Goal: Transaction & Acquisition: Purchase product/service

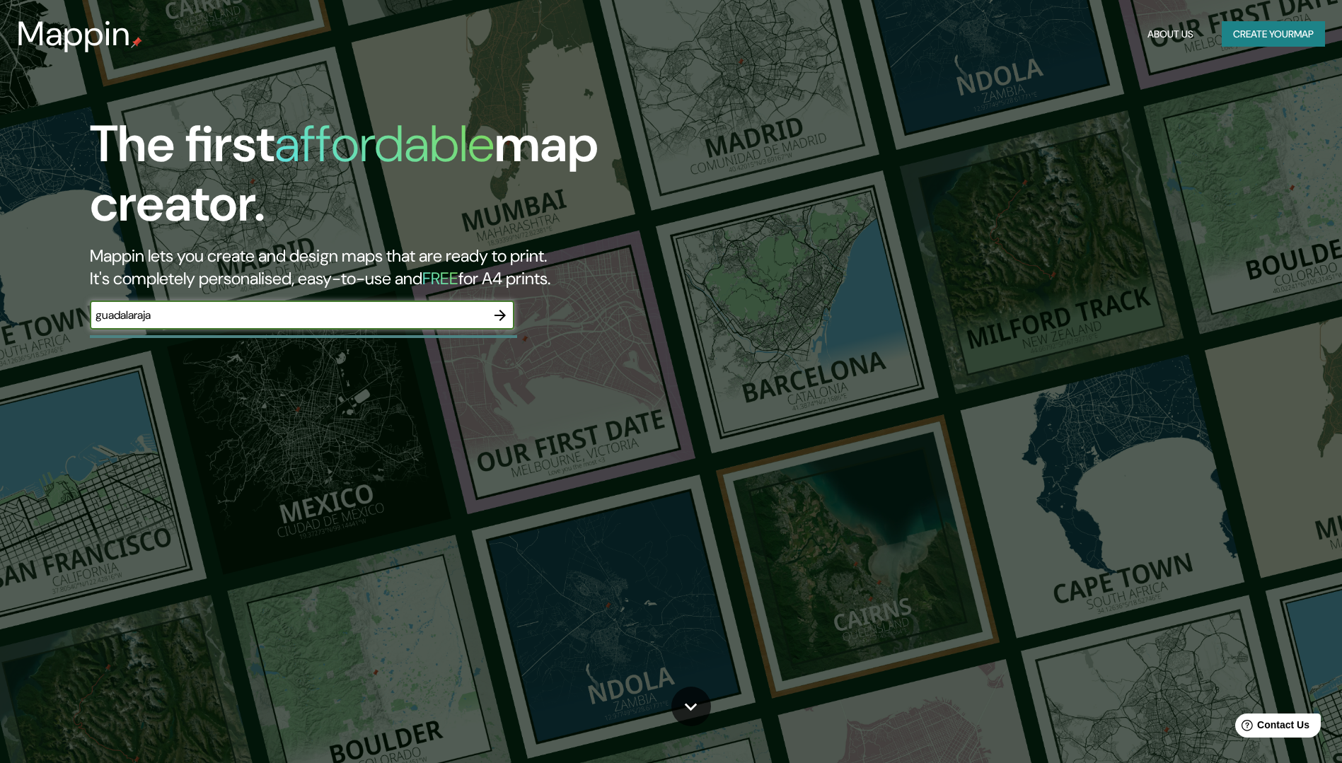
drag, startPoint x: 177, startPoint y: 317, endPoint x: 29, endPoint y: 316, distance: 147.9
click at [29, 316] on div "The first affordable map creator. Mappin lets you create and design maps that a…" at bounding box center [425, 229] width 805 height 229
type input "[GEOGRAPHIC_DATA] [GEOGRAPHIC_DATA]"
click at [506, 317] on icon "button" at bounding box center [500, 315] width 17 height 17
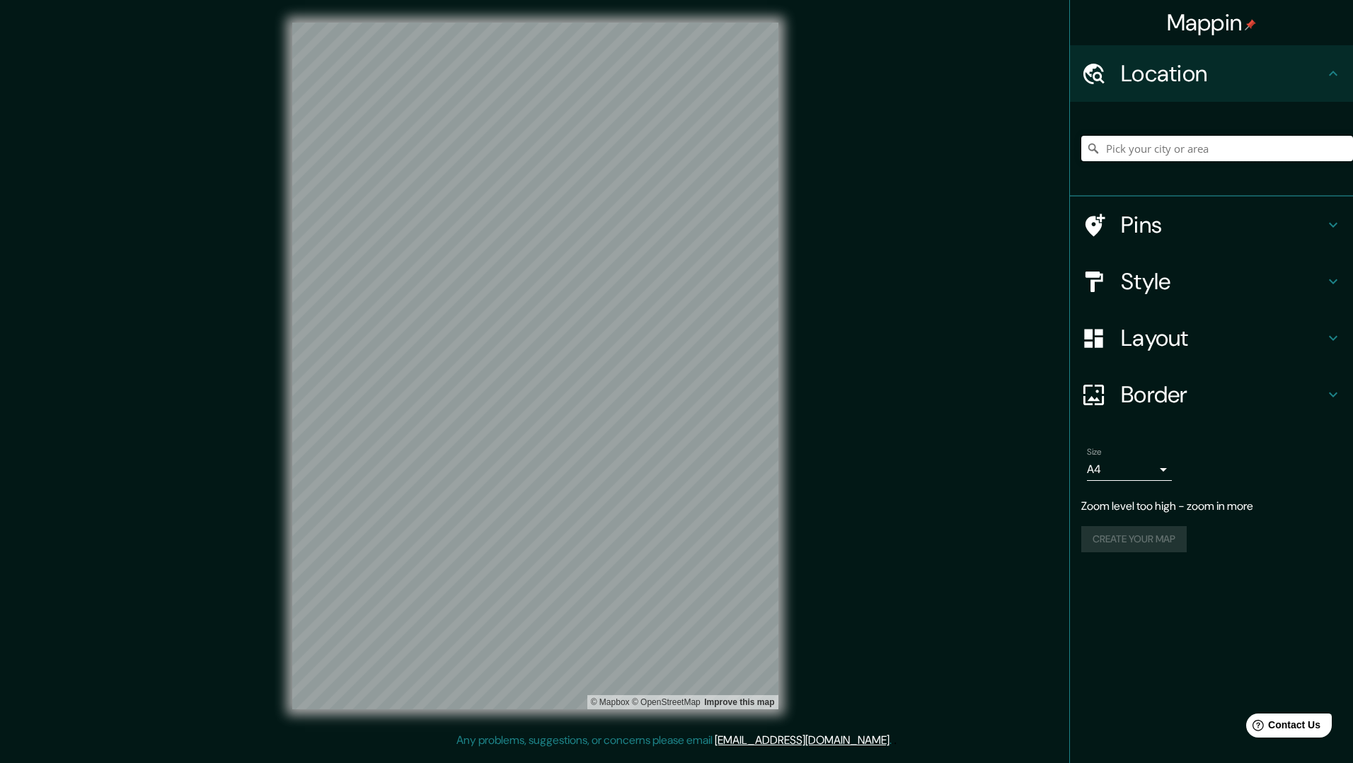
click at [1181, 147] on input "Pick your city or area" at bounding box center [1217, 148] width 272 height 25
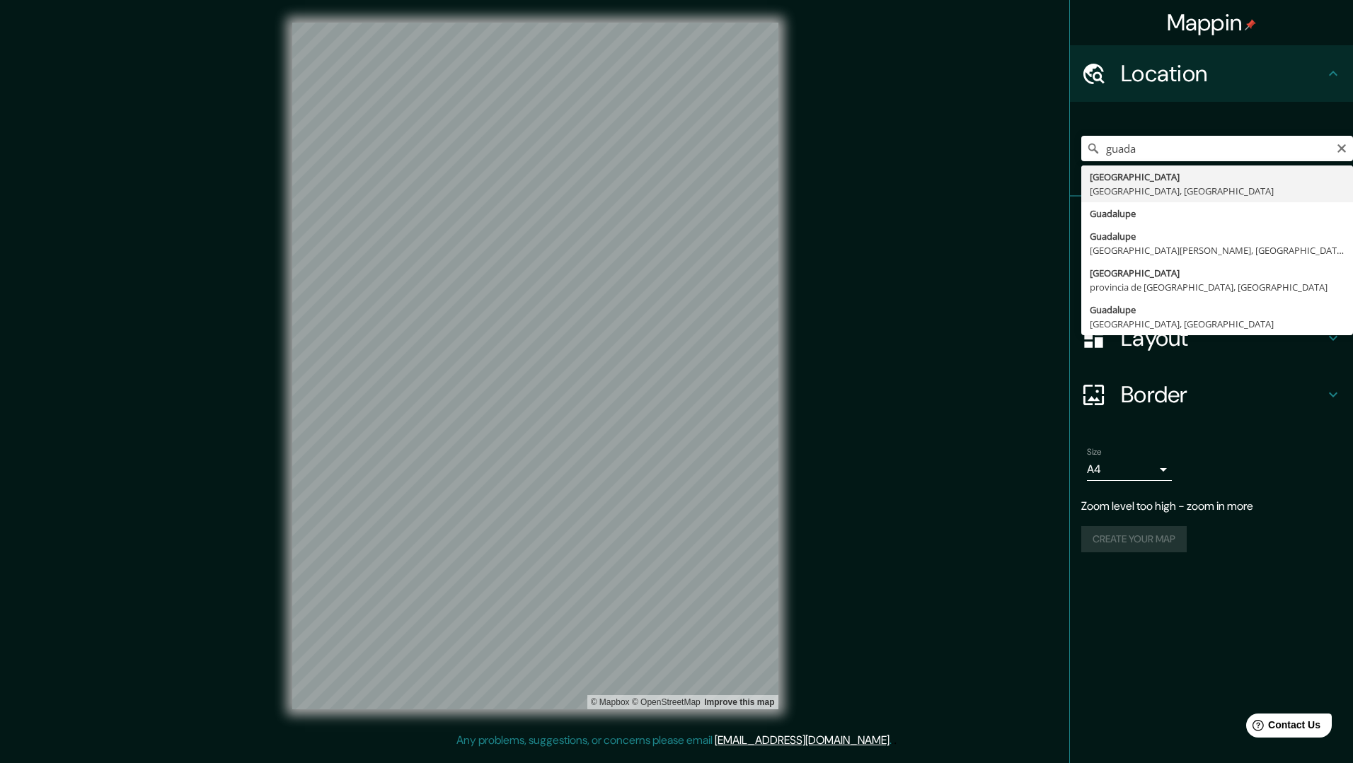
type input "[GEOGRAPHIC_DATA], [GEOGRAPHIC_DATA], [GEOGRAPHIC_DATA]"
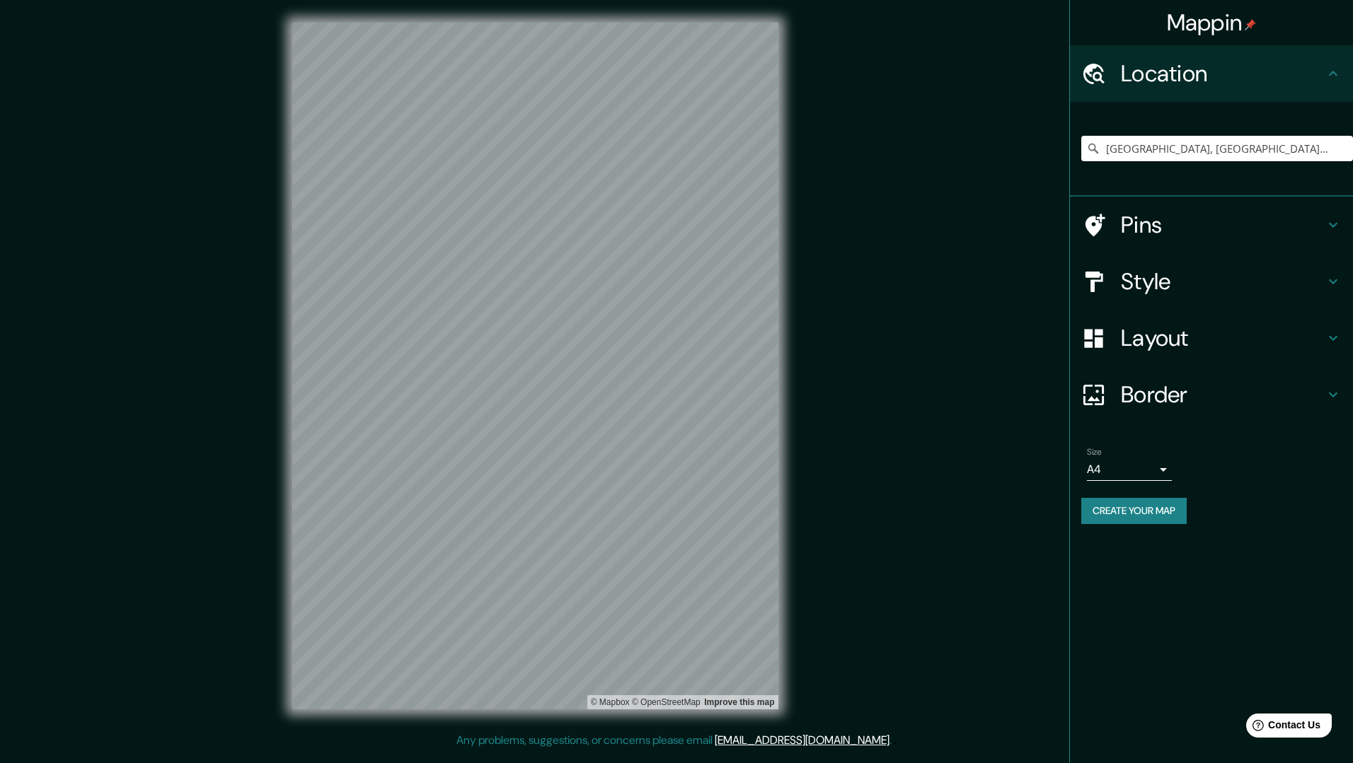
click at [1167, 466] on body "Mappin Location [GEOGRAPHIC_DATA], [GEOGRAPHIC_DATA], [GEOGRAPHIC_DATA] Pins St…" at bounding box center [676, 381] width 1353 height 763
click at [1213, 463] on div at bounding box center [676, 381] width 1353 height 763
click at [1333, 393] on icon at bounding box center [1332, 394] width 17 height 17
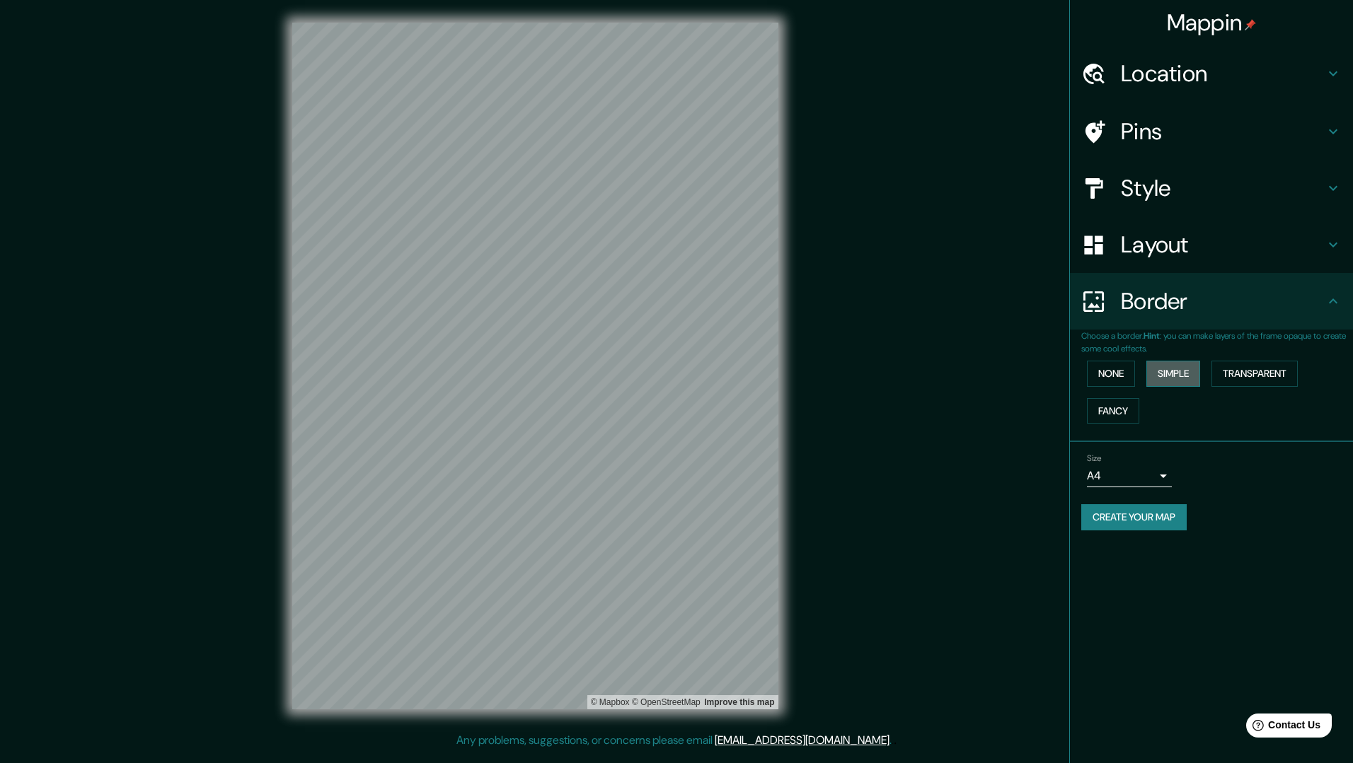
click at [1179, 371] on button "Simple" at bounding box center [1173, 374] width 54 height 26
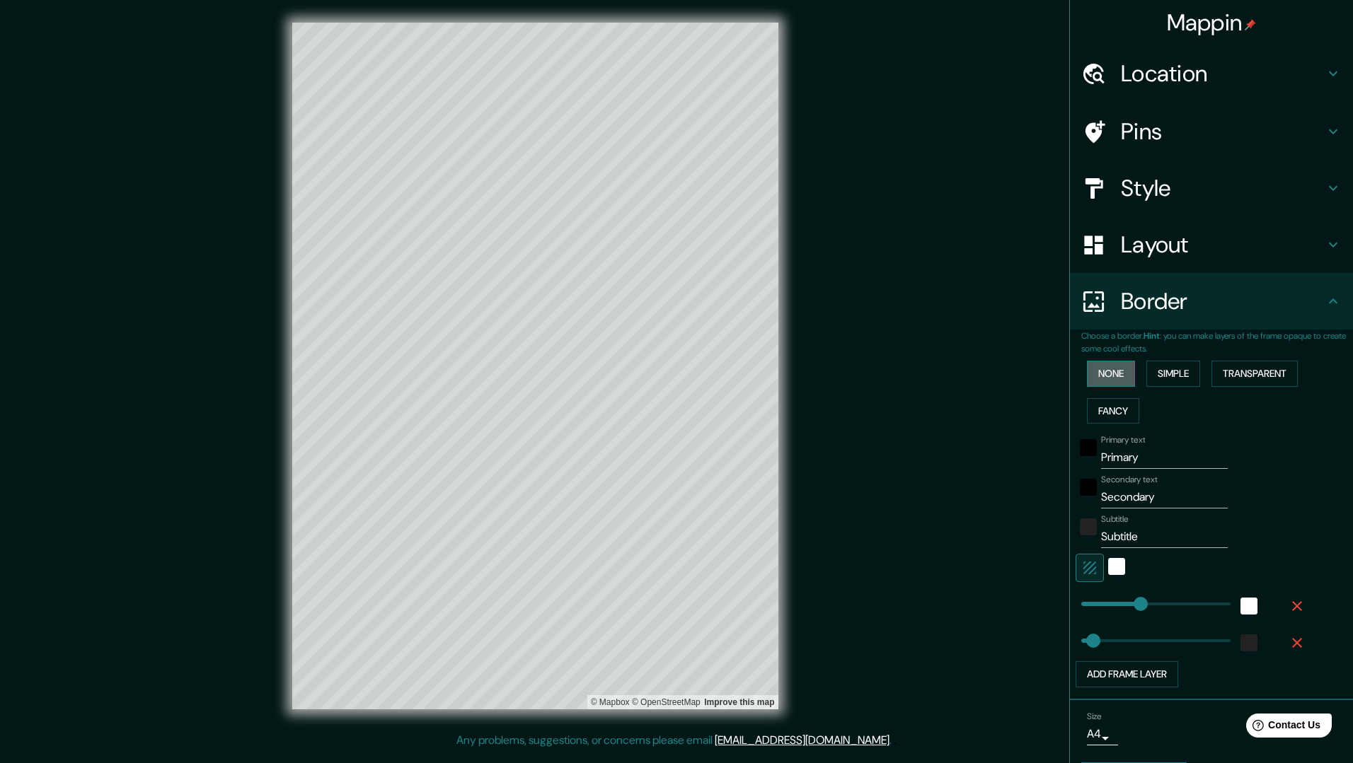
click at [1111, 371] on button "None" at bounding box center [1111, 374] width 48 height 26
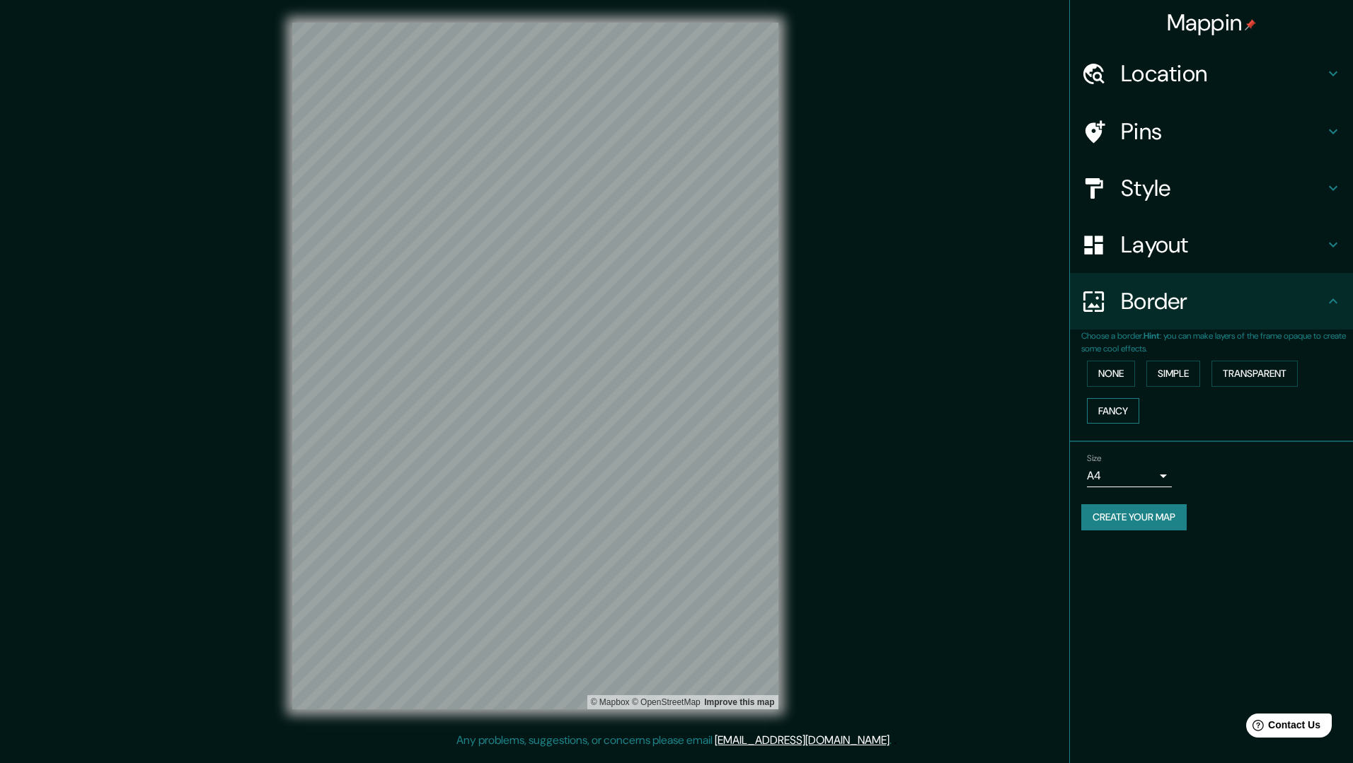
click at [1106, 403] on button "Fancy" at bounding box center [1113, 411] width 52 height 26
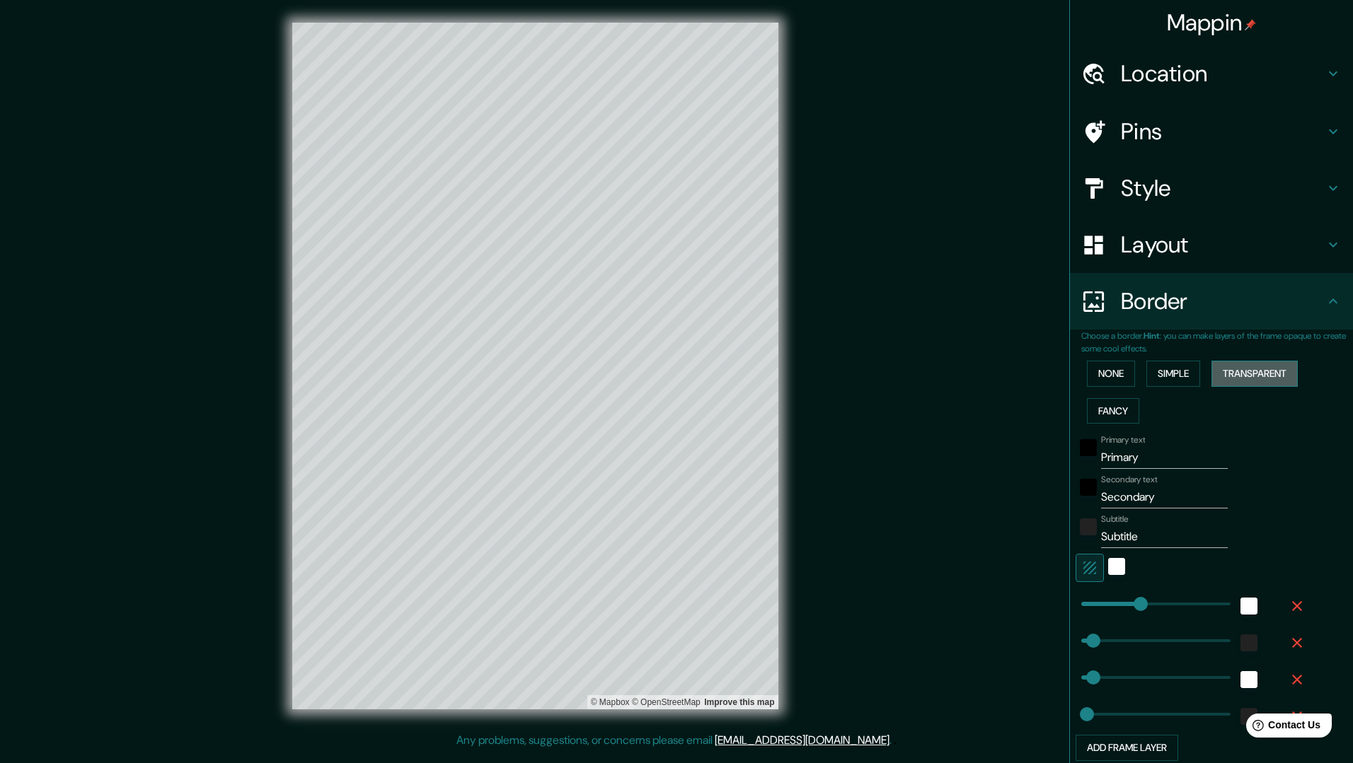
click at [1241, 374] on button "Transparent" at bounding box center [1254, 374] width 86 height 26
click at [1101, 373] on button "None" at bounding box center [1111, 374] width 48 height 26
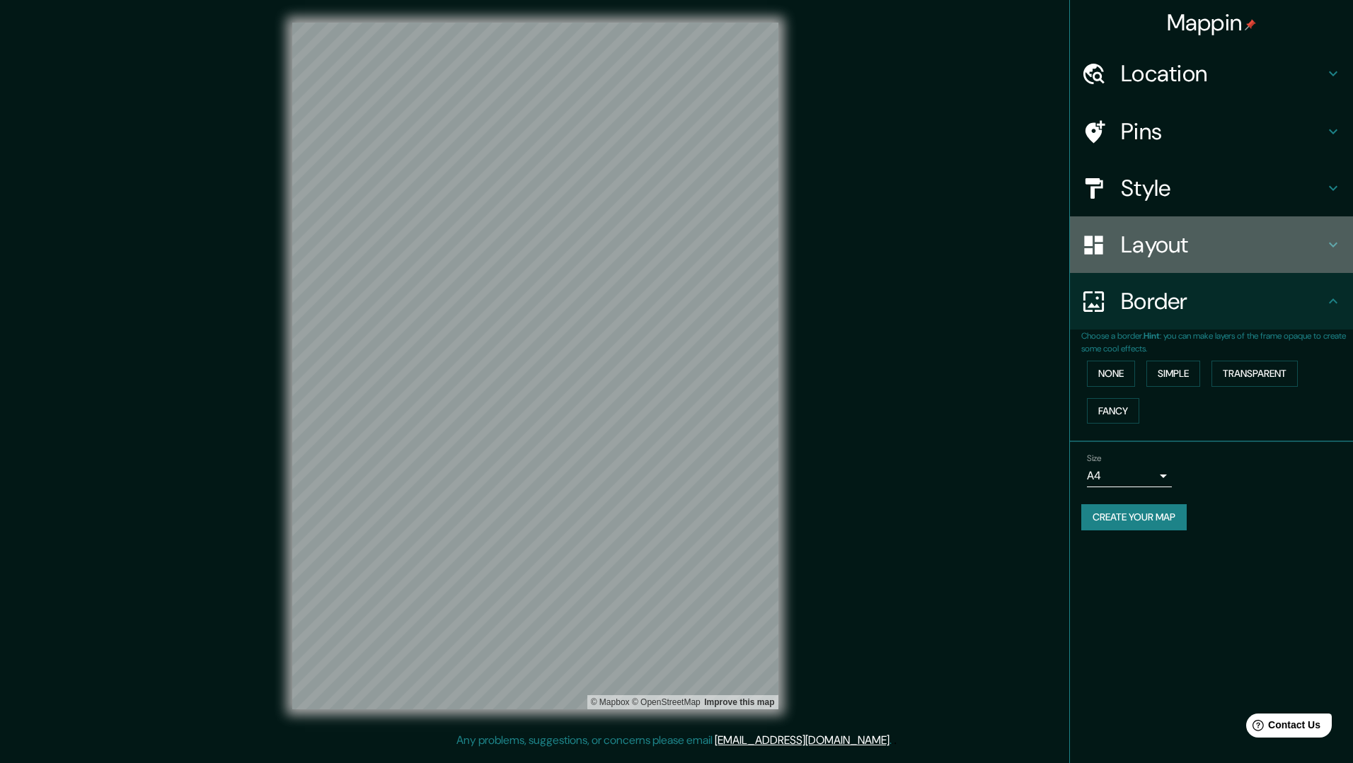
click at [1156, 245] on h4 "Layout" at bounding box center [1223, 245] width 204 height 28
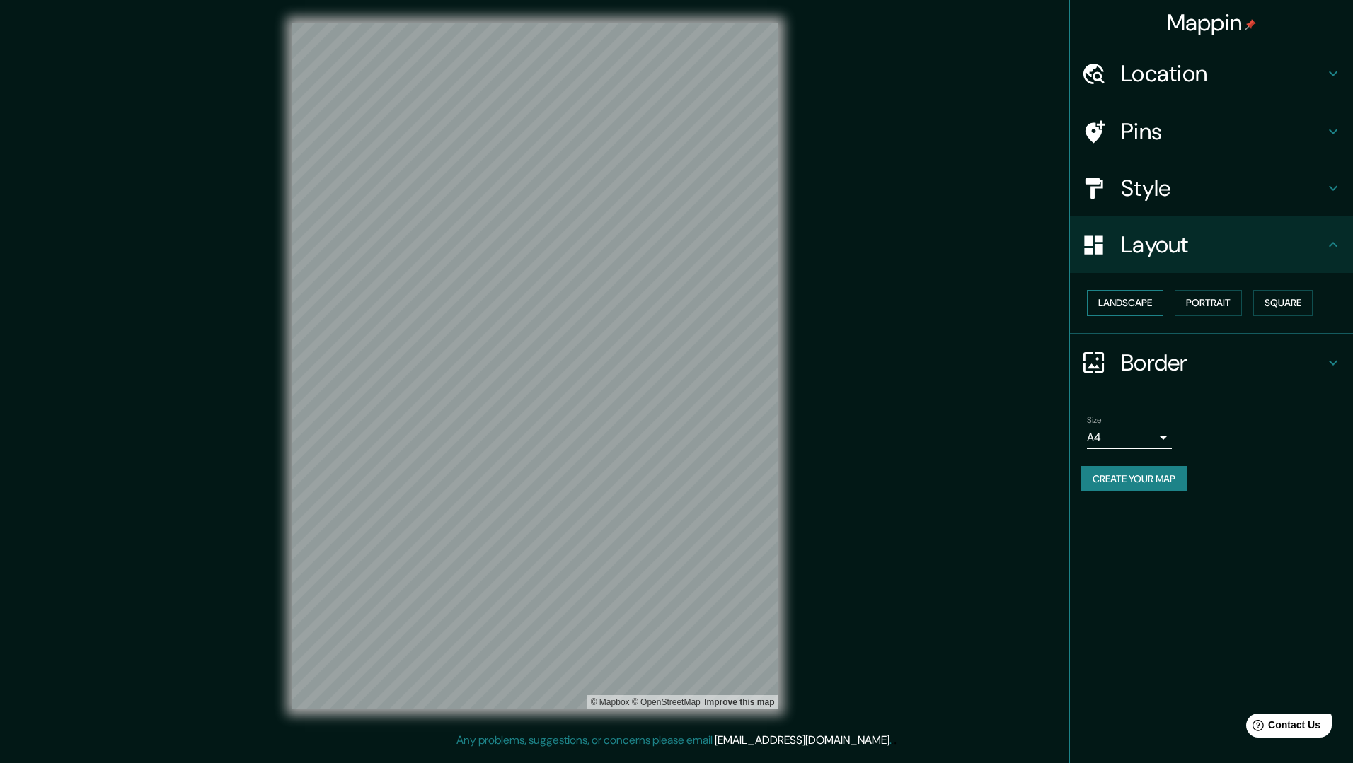
click at [1149, 291] on button "Landscape" at bounding box center [1125, 303] width 76 height 26
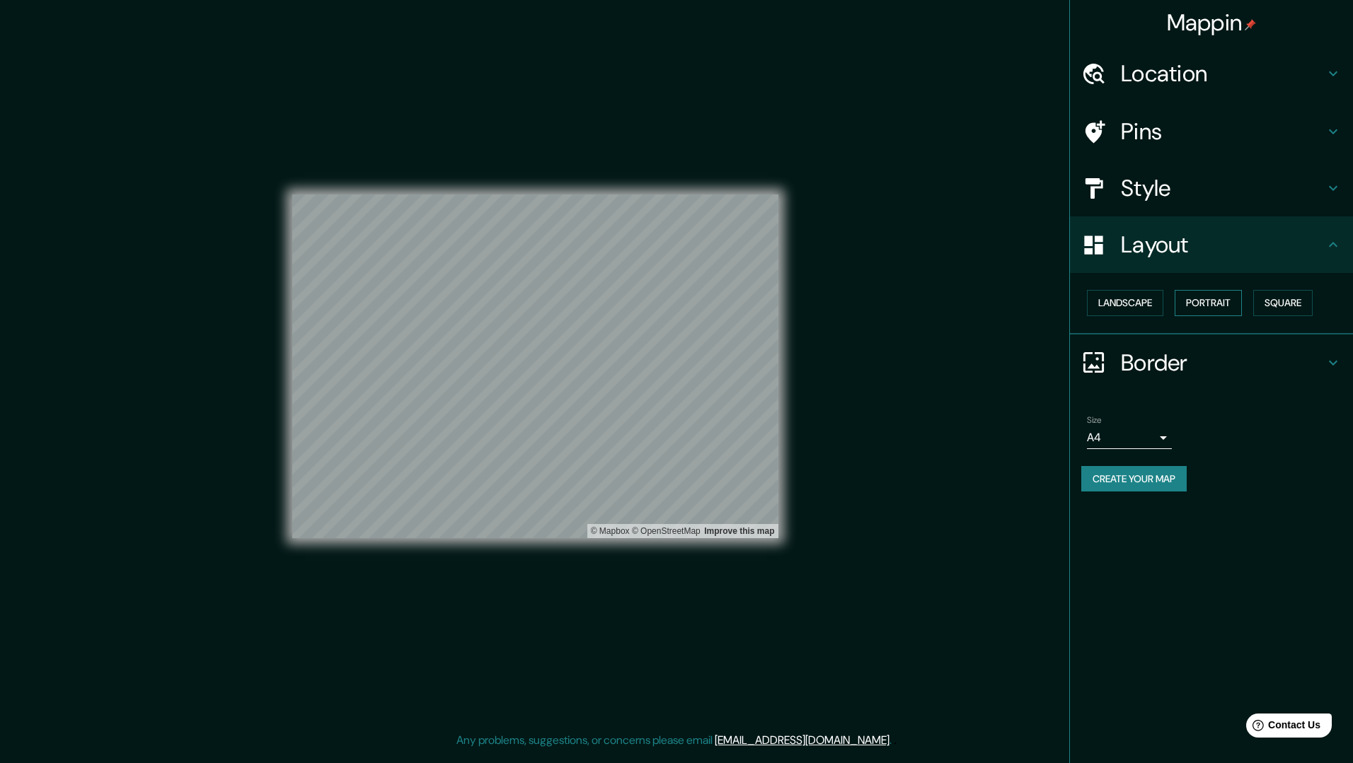
click at [1205, 295] on button "Portrait" at bounding box center [1207, 303] width 67 height 26
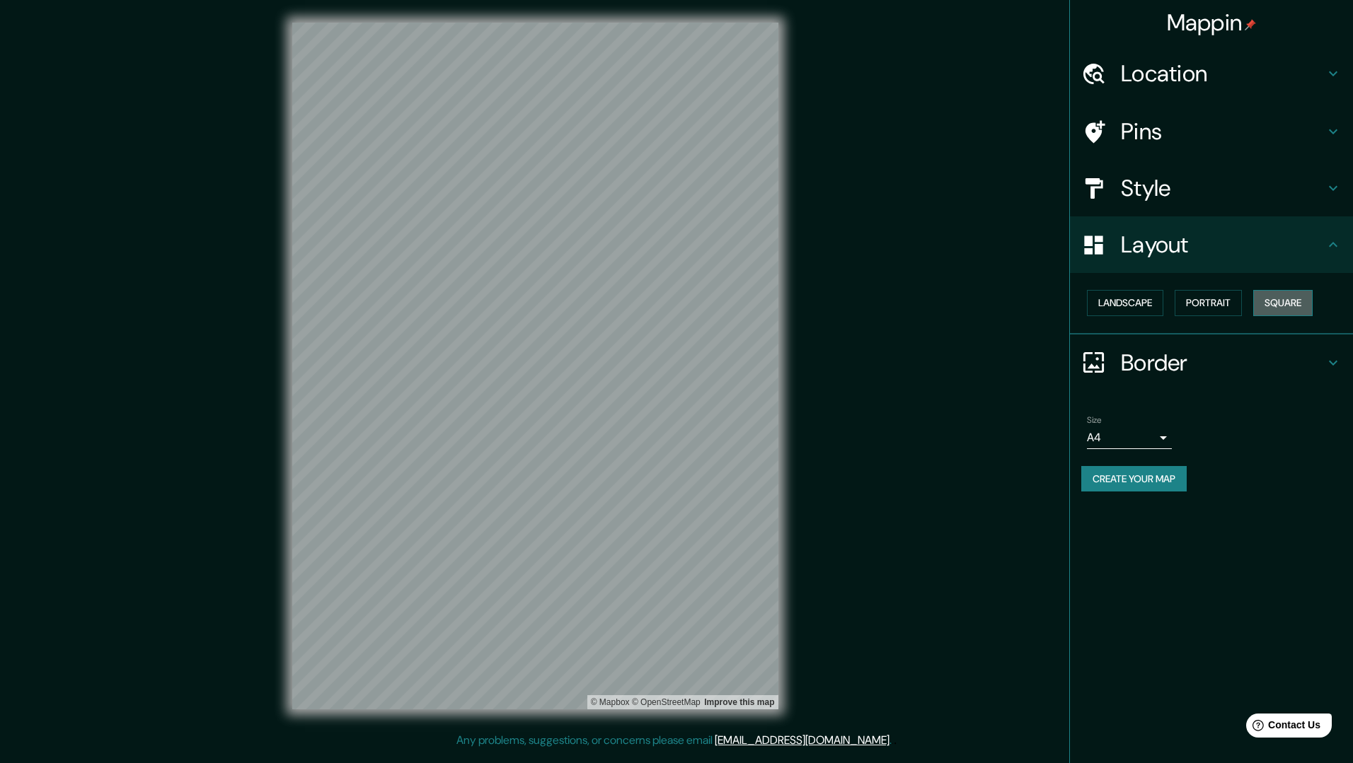
click at [1302, 299] on button "Square" at bounding box center [1282, 303] width 59 height 26
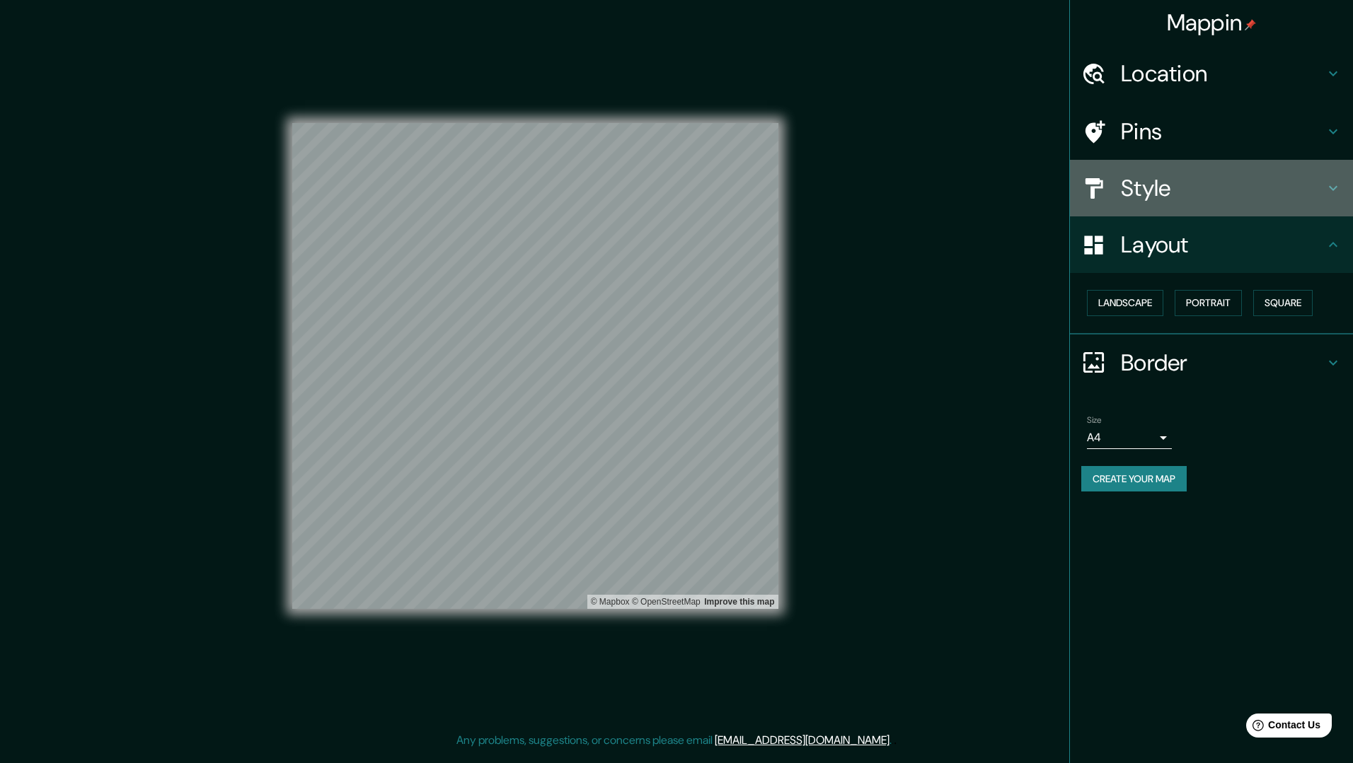
click at [1186, 176] on h4 "Style" at bounding box center [1223, 188] width 204 height 28
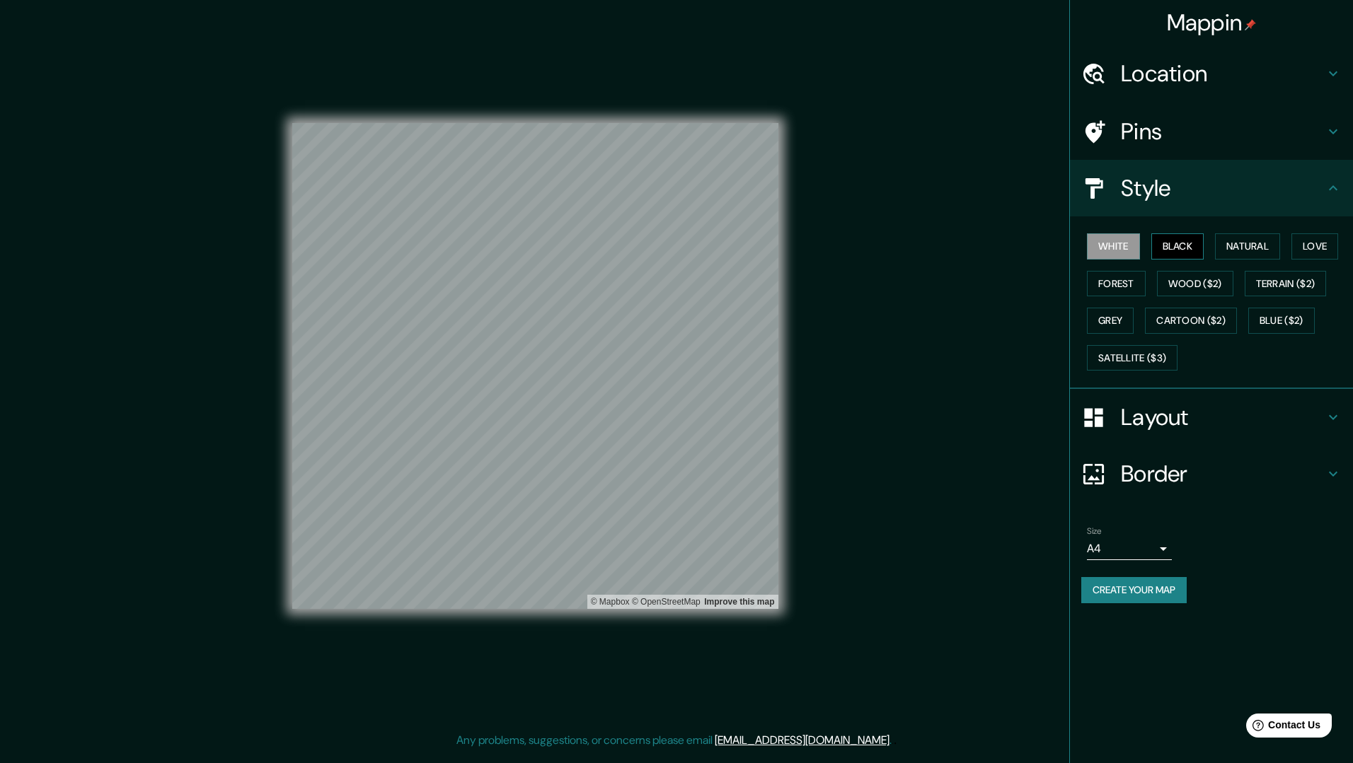
click at [1179, 247] on button "Black" at bounding box center [1177, 246] width 53 height 26
click at [1271, 250] on button "Natural" at bounding box center [1247, 246] width 65 height 26
click at [1310, 250] on button "Love" at bounding box center [1314, 246] width 47 height 26
click at [1114, 280] on button "Forest" at bounding box center [1116, 284] width 59 height 26
click at [1176, 279] on button "Wood ($2)" at bounding box center [1195, 284] width 76 height 26
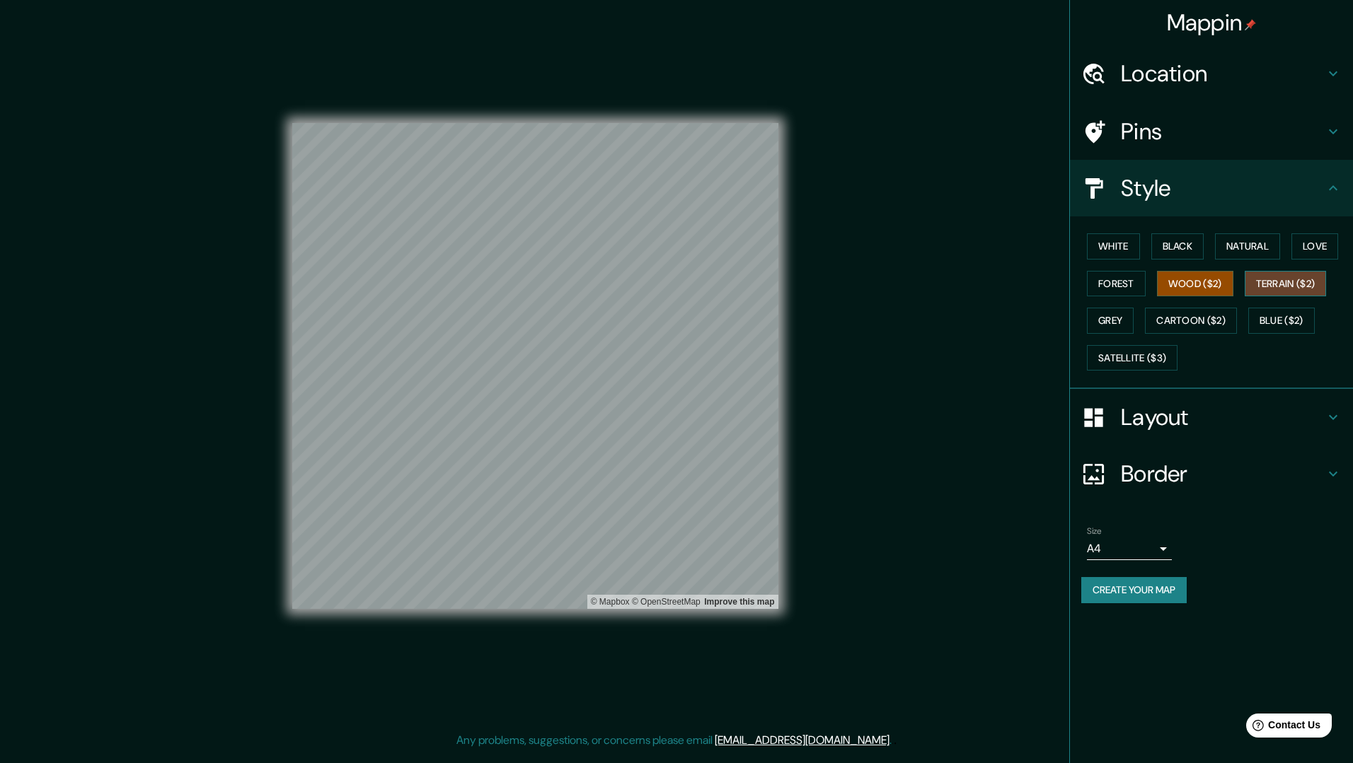
click at [1268, 284] on button "Terrain ($2)" at bounding box center [1285, 284] width 82 height 26
click at [1099, 314] on button "Grey" at bounding box center [1110, 321] width 47 height 26
click at [1183, 318] on button "Cartoon ($2)" at bounding box center [1191, 321] width 92 height 26
click at [1289, 319] on button "Blue ($2)" at bounding box center [1281, 321] width 66 height 26
click at [1110, 350] on button "Satellite ($3)" at bounding box center [1132, 358] width 91 height 26
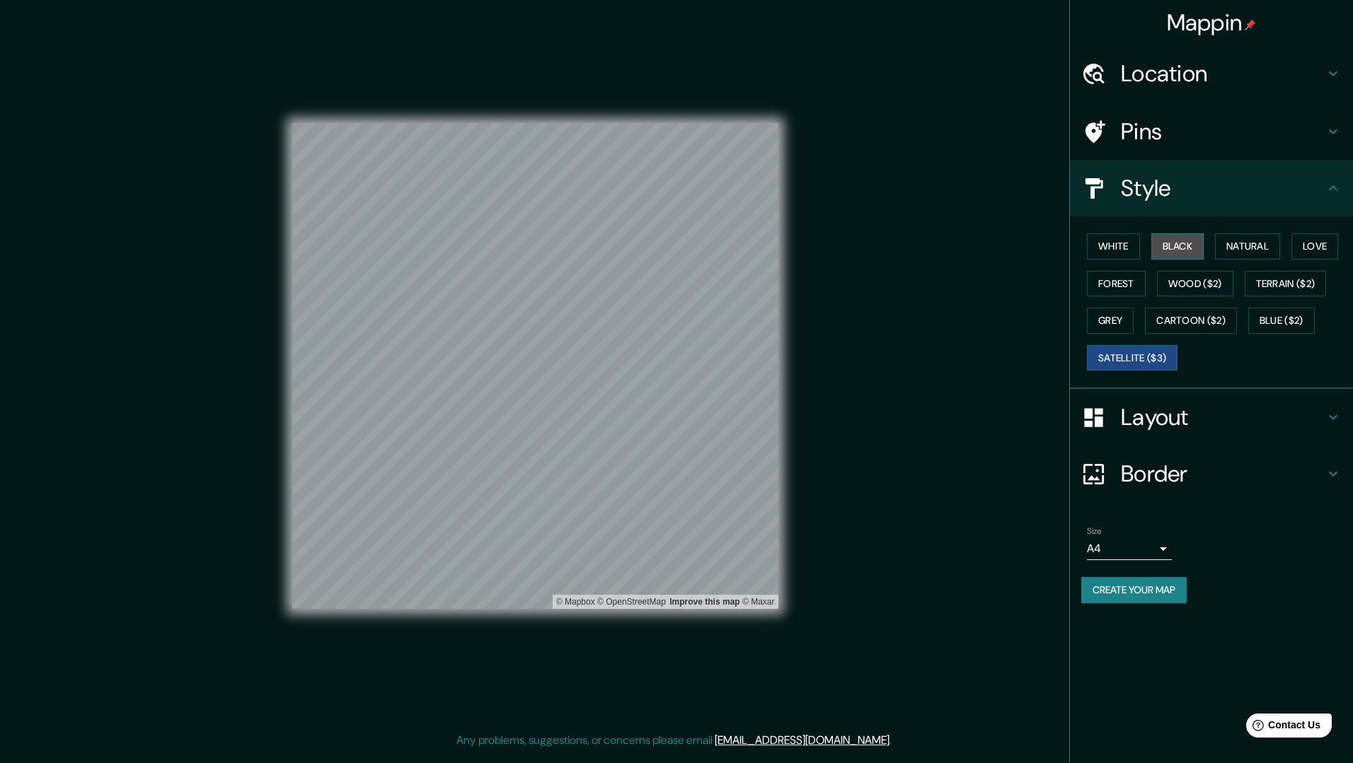
click at [1165, 248] on button "Black" at bounding box center [1177, 246] width 53 height 26
click at [1225, 542] on div "Size A4 single" at bounding box center [1211, 543] width 260 height 45
click at [1163, 540] on body "Mappin Location [GEOGRAPHIC_DATA], [GEOGRAPHIC_DATA], [GEOGRAPHIC_DATA] Pins St…" at bounding box center [676, 381] width 1353 height 763
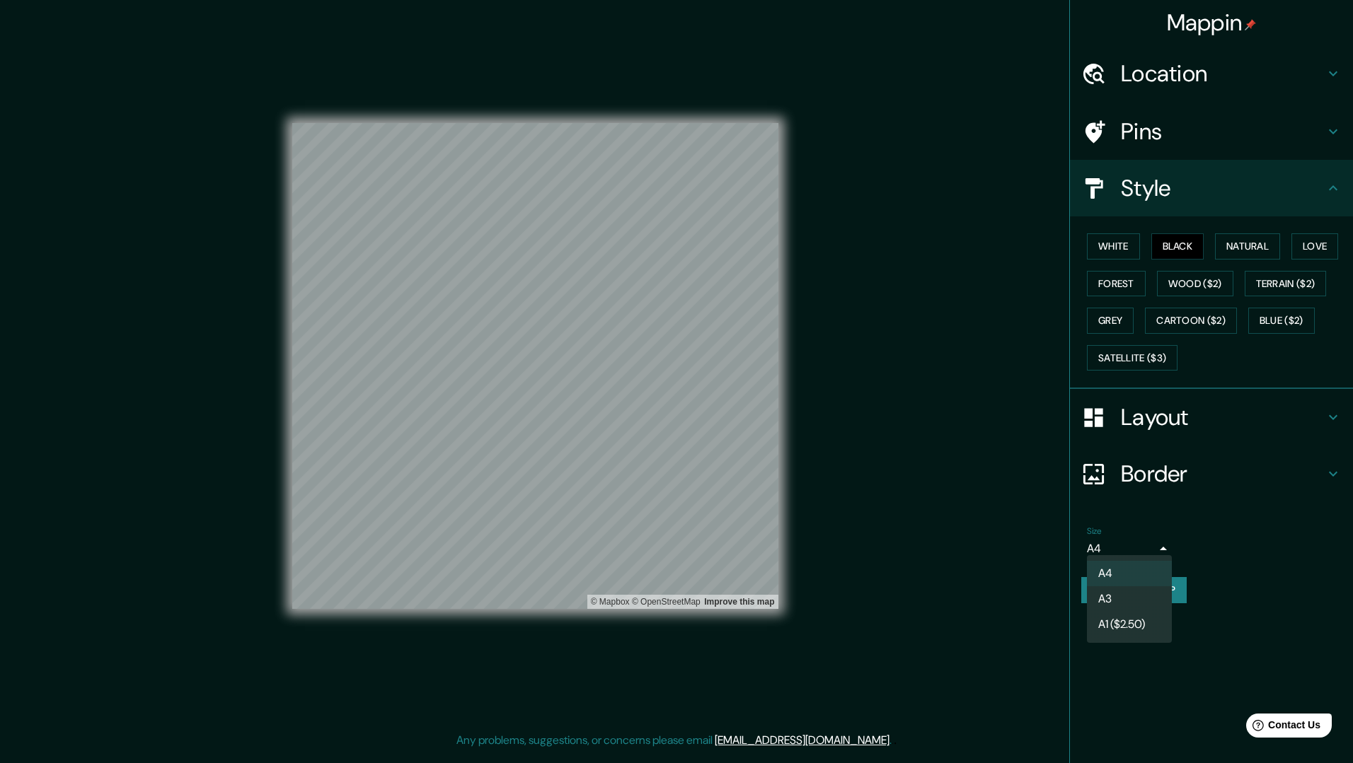
click at [1189, 531] on div at bounding box center [676, 381] width 1353 height 763
click at [1136, 579] on button "Create your map" at bounding box center [1133, 590] width 105 height 26
click at [899, 421] on div "Mappin Location [GEOGRAPHIC_DATA], [GEOGRAPHIC_DATA], [GEOGRAPHIC_DATA] Pins St…" at bounding box center [676, 377] width 1353 height 755
click at [1147, 583] on button "Create your map" at bounding box center [1133, 590] width 105 height 26
click at [1083, 586] on div "Create your map" at bounding box center [1211, 590] width 260 height 26
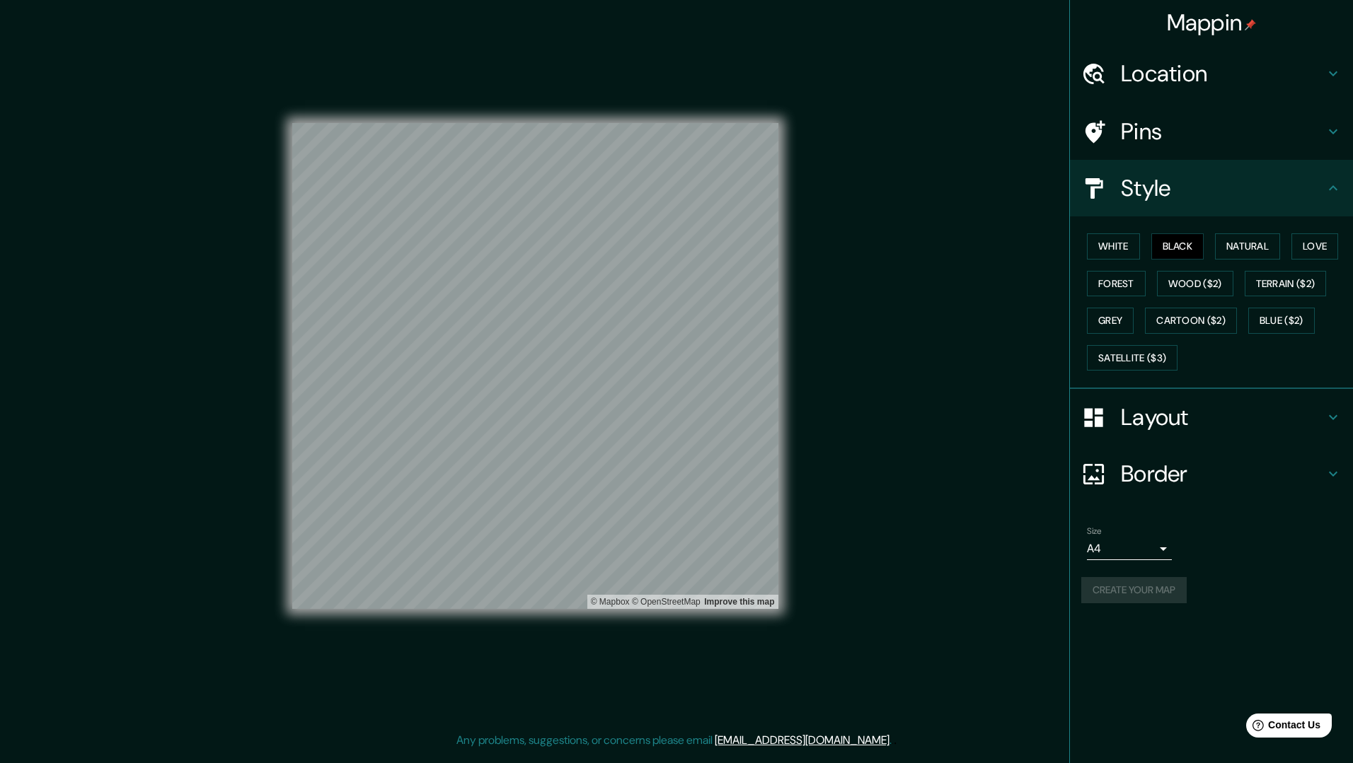
click at [1110, 582] on div "Create your map" at bounding box center [1211, 590] width 260 height 26
click at [1017, 154] on div "Mappin Location [GEOGRAPHIC_DATA], [GEOGRAPHIC_DATA], [GEOGRAPHIC_DATA] Pins St…" at bounding box center [676, 377] width 1353 height 755
click at [1169, 543] on body "Mappin Location [GEOGRAPHIC_DATA], [GEOGRAPHIC_DATA], [GEOGRAPHIC_DATA] Pins St…" at bounding box center [676, 381] width 1353 height 763
click at [1217, 514] on div at bounding box center [676, 381] width 1353 height 763
click at [1166, 547] on body "Mappin Location [GEOGRAPHIC_DATA], [GEOGRAPHIC_DATA], [GEOGRAPHIC_DATA] Pins St…" at bounding box center [676, 381] width 1353 height 763
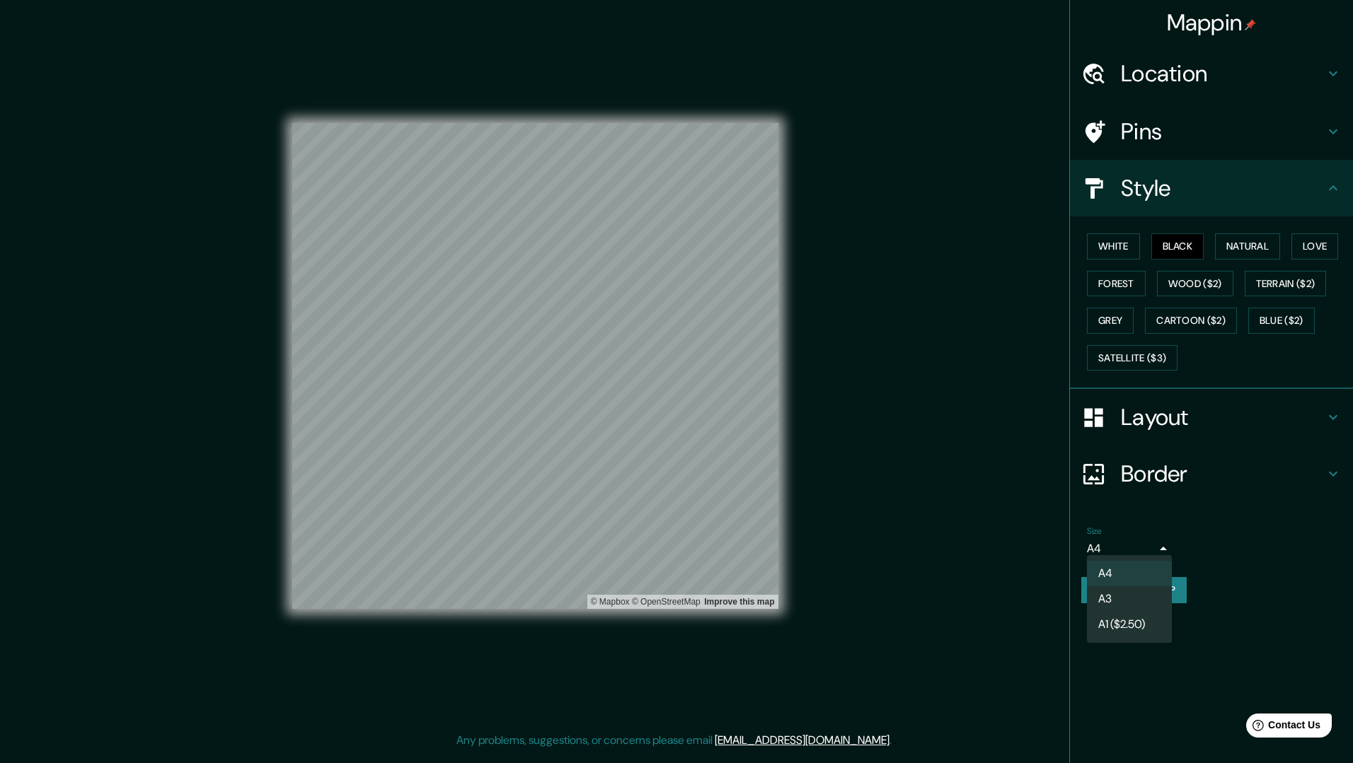
click at [1198, 534] on div at bounding box center [676, 381] width 1353 height 763
click at [1211, 417] on h4 "Layout" at bounding box center [1223, 417] width 204 height 28
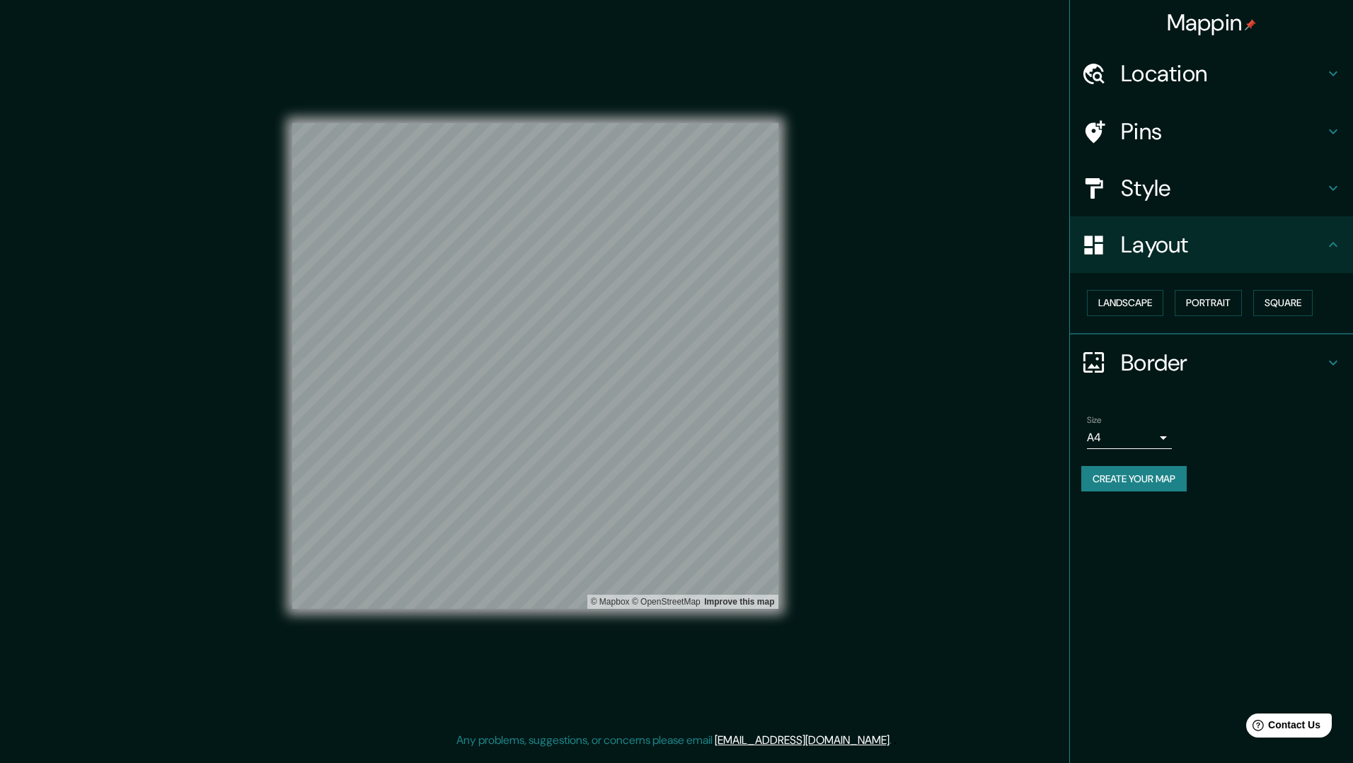
click at [1209, 364] on h4 "Border" at bounding box center [1223, 363] width 204 height 28
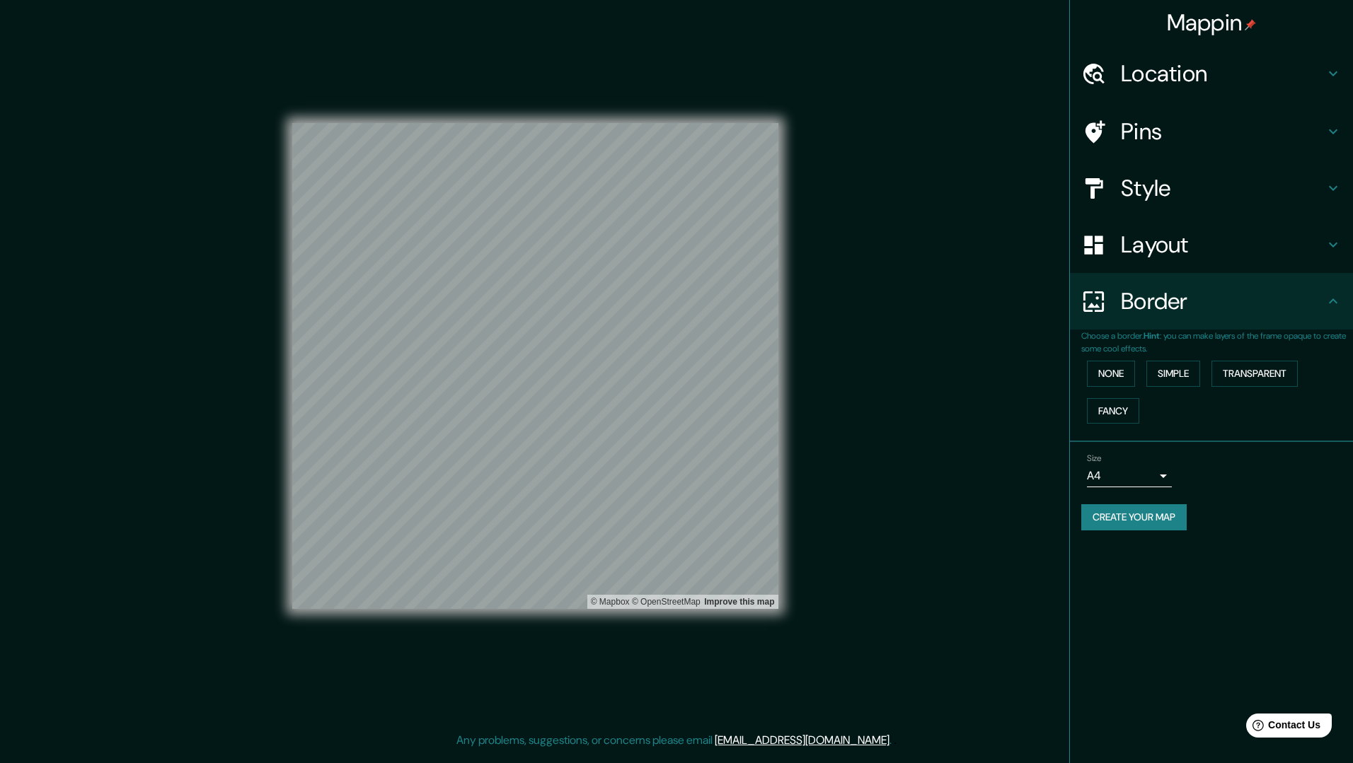
click at [1123, 507] on button "Create your map" at bounding box center [1133, 517] width 105 height 26
click at [1157, 507] on div "Create your map" at bounding box center [1211, 517] width 260 height 26
click at [876, 368] on div "Mappin Location [GEOGRAPHIC_DATA], [GEOGRAPHIC_DATA], [GEOGRAPHIC_DATA] Pins St…" at bounding box center [676, 377] width 1353 height 755
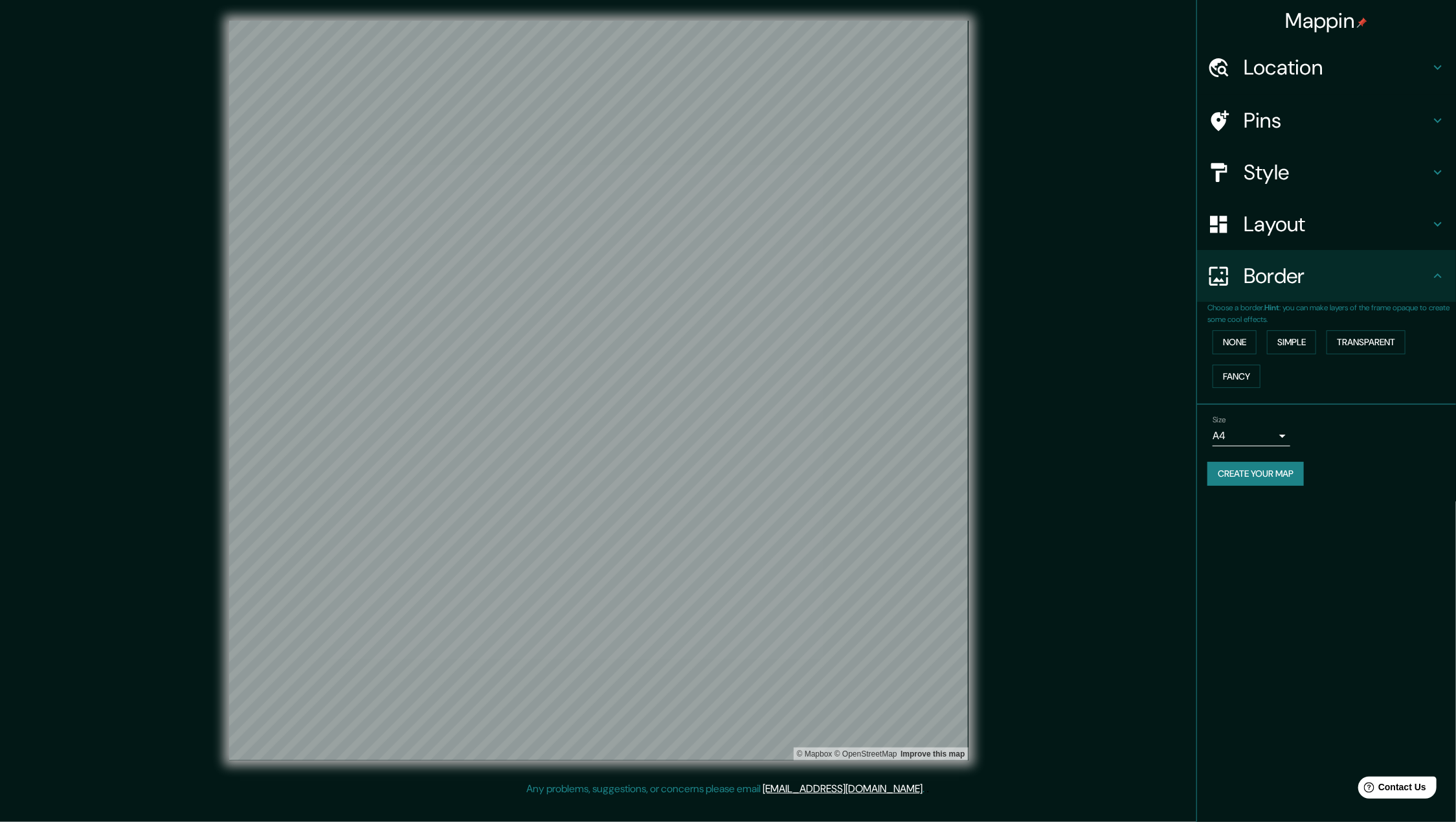
drag, startPoint x: 1126, startPoint y: 231, endPoint x: 1066, endPoint y: 211, distance: 63.2
click at [1127, 231] on div "© Mapbox © OpenStreetMap Improve this map" at bounding box center [599, 391] width 1310 height 740
click at [1227, 475] on button "Create your map" at bounding box center [1255, 473] width 96 height 24
click at [1227, 16] on h4 "Mappin" at bounding box center [1327, 20] width 82 height 26
click at [1227, 70] on h4 "Location" at bounding box center [1337, 67] width 187 height 26
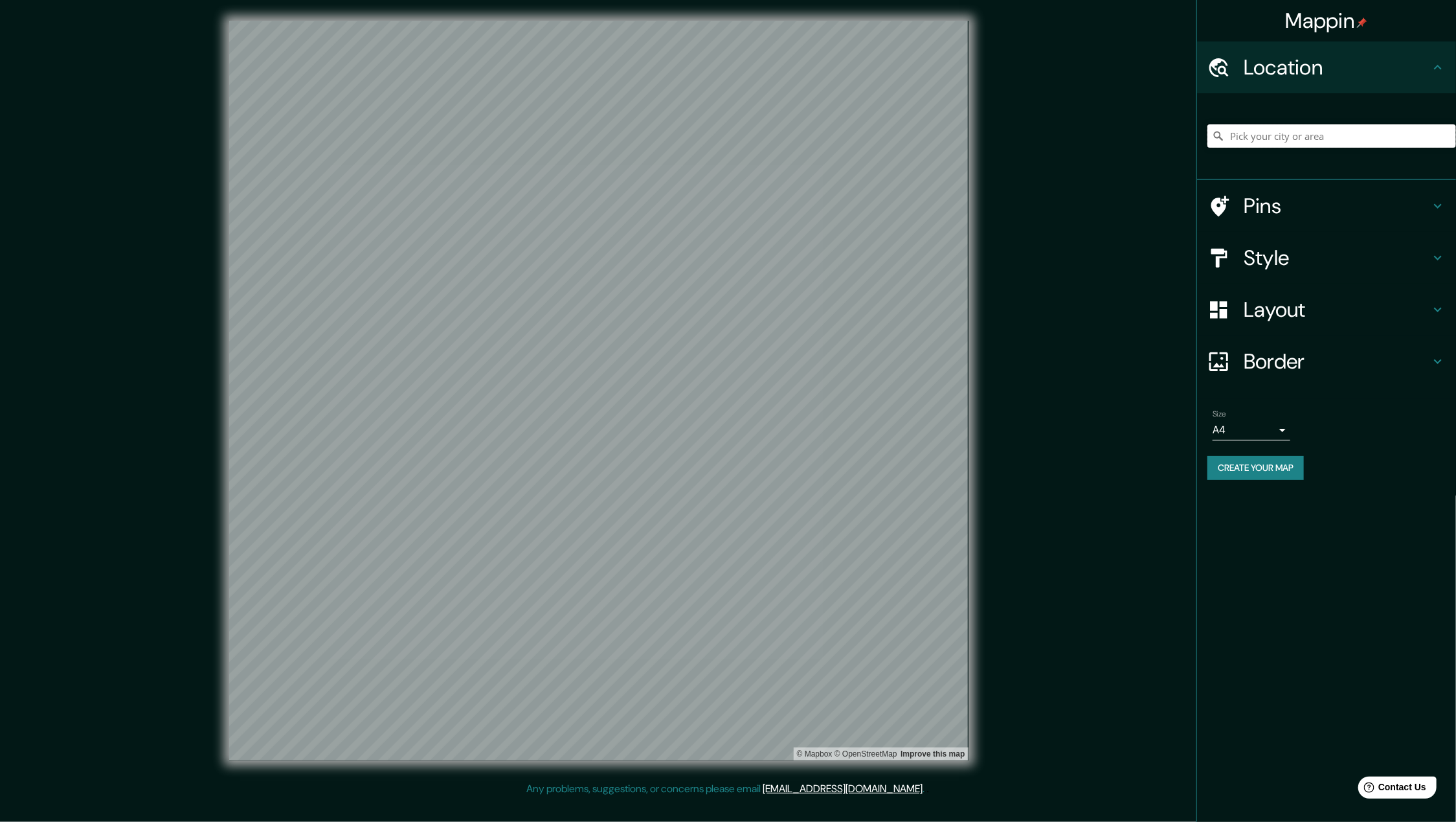
click at [1227, 130] on input "Pick your city or area" at bounding box center [1332, 135] width 249 height 23
type input "f"
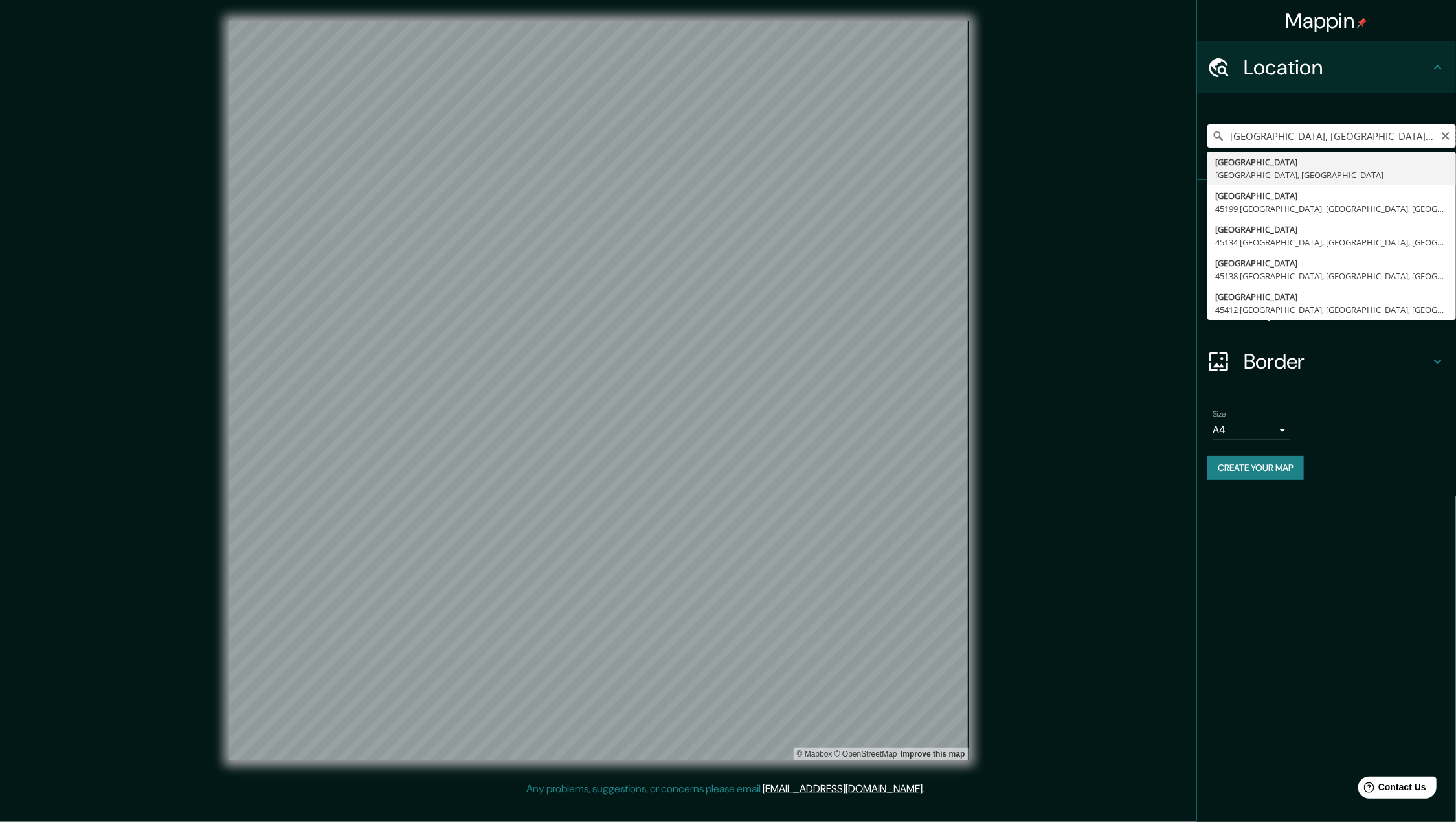
type input "[GEOGRAPHIC_DATA], [GEOGRAPHIC_DATA], [GEOGRAPHIC_DATA]"
